Goal: Task Accomplishment & Management: Manage account settings

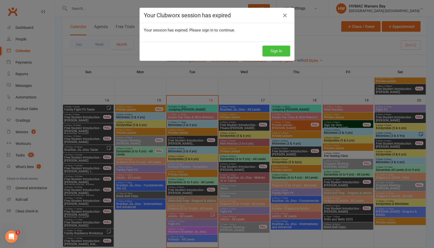
click at [280, 50] on button "Sign In" at bounding box center [276, 51] width 28 height 11
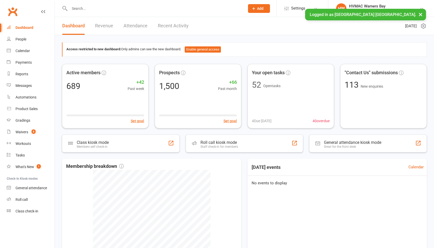
click at [72, 6] on input "text" at bounding box center [154, 8] width 173 height 7
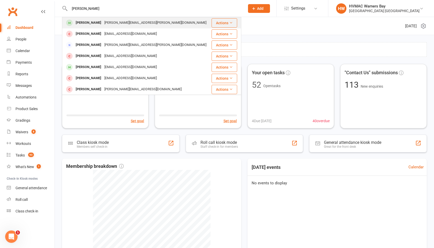
type input "[PERSON_NAME]"
click at [77, 22] on div "[PERSON_NAME]" at bounding box center [88, 22] width 29 height 7
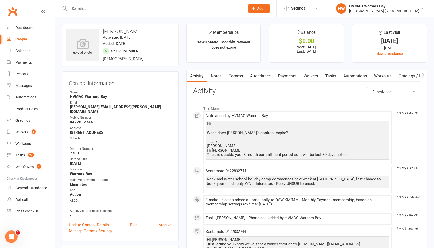
click at [216, 76] on link "Notes" at bounding box center [216, 76] width 18 height 12
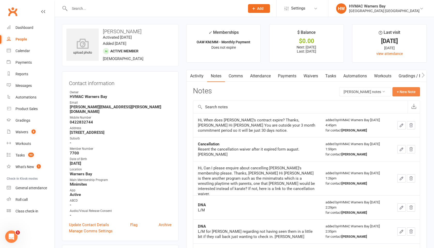
click at [405, 90] on button "+ New Note" at bounding box center [406, 91] width 28 height 9
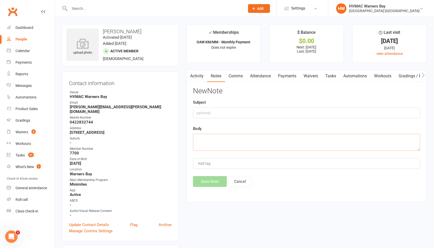
click at [200, 137] on textarea at bounding box center [306, 142] width 227 height 17
paste textarea "Hi [PERSON_NAME], The waiver previously sent should be the correct one. If you …"
type textarea "Hi [PERSON_NAME], The waiver previously sent should be the correct one. If you …"
click at [211, 184] on button "Save Note" at bounding box center [210, 181] width 34 height 11
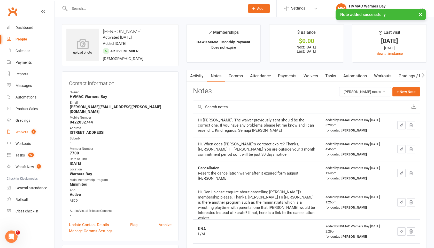
click at [22, 131] on div "Waivers" at bounding box center [21, 132] width 13 height 4
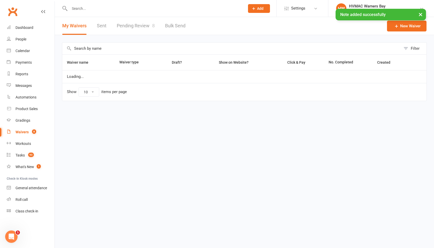
select select "100"
click at [139, 27] on link "Pending Review 8" at bounding box center [136, 26] width 38 height 18
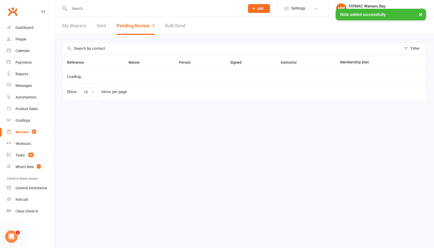
select select "100"
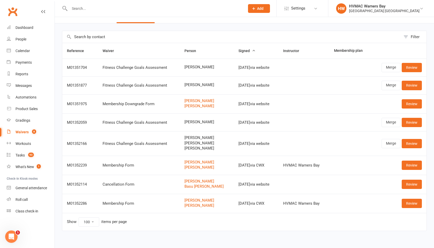
scroll to position [12, 0]
click at [406, 186] on link "Review" at bounding box center [411, 184] width 20 height 9
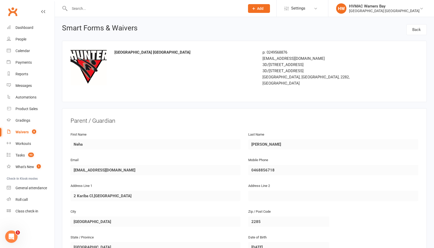
click at [17, 132] on div "Waivers" at bounding box center [21, 132] width 13 height 4
select select "100"
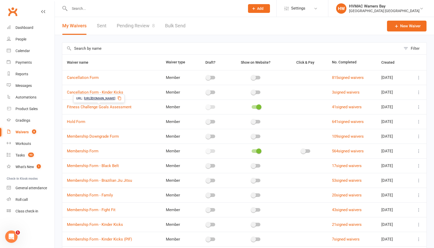
click at [145, 27] on link "Pending Review 8" at bounding box center [136, 26] width 38 height 18
select select "100"
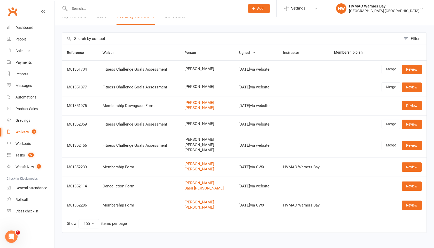
scroll to position [16, 0]
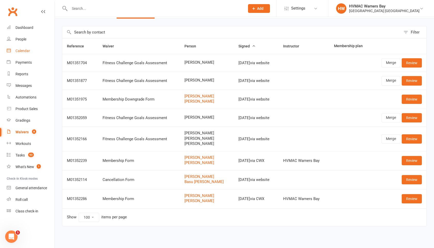
click at [28, 50] on div "Calendar" at bounding box center [22, 51] width 14 height 4
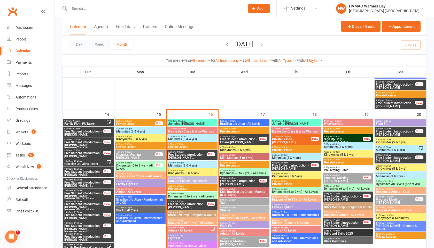
scroll to position [456, 0]
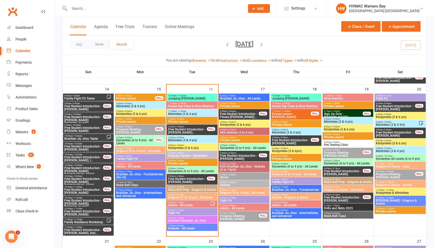
click at [186, 132] on span "Free Student Introduction - [PERSON_NAME]..." at bounding box center [187, 131] width 39 height 6
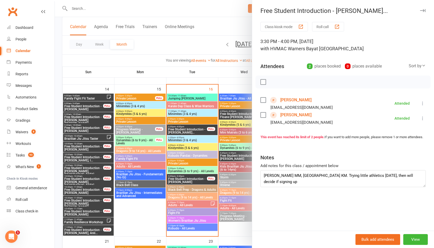
click at [424, 11] on icon "button" at bounding box center [422, 10] width 5 height 3
